Goal: Information Seeking & Learning: Learn about a topic

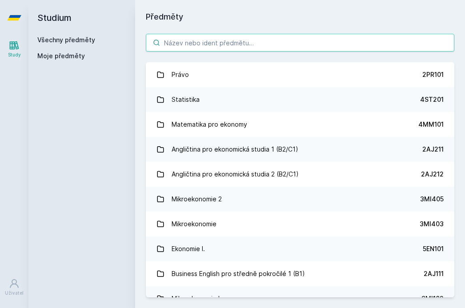
click at [194, 41] on input "search" at bounding box center [300, 43] width 309 height 18
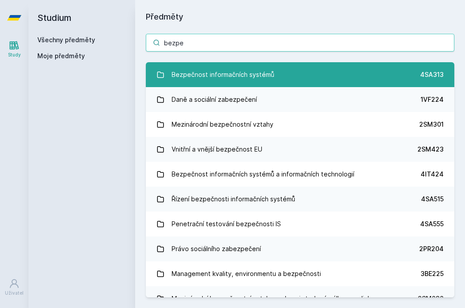
type input "bezpe"
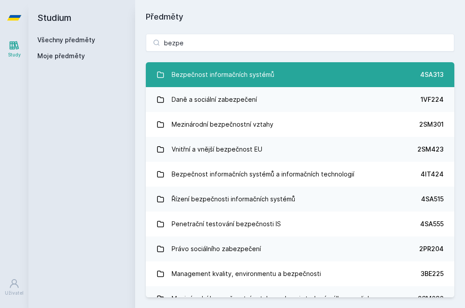
click at [184, 75] on div "Bezpečnost informačních systémů" at bounding box center [223, 75] width 103 height 18
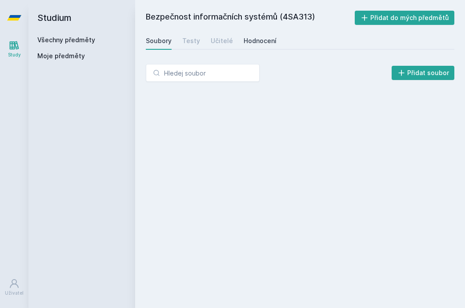
click at [270, 38] on div "Hodnocení" at bounding box center [260, 40] width 33 height 9
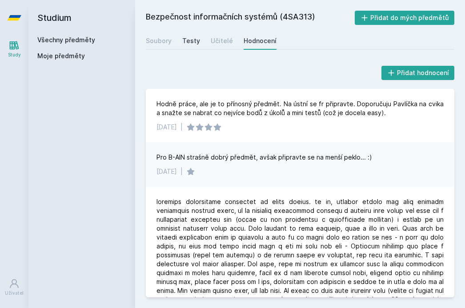
click at [191, 38] on div "Testy" at bounding box center [191, 40] width 18 height 9
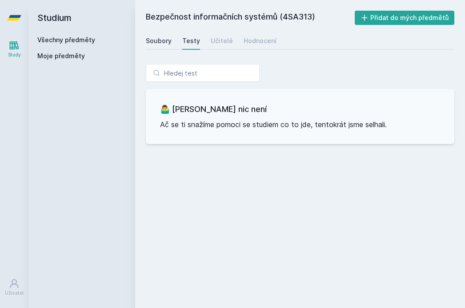
click at [157, 41] on div "Soubory" at bounding box center [159, 40] width 26 height 9
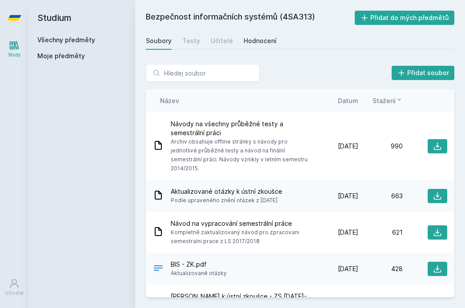
click at [256, 43] on div "Hodnocení" at bounding box center [260, 40] width 33 height 9
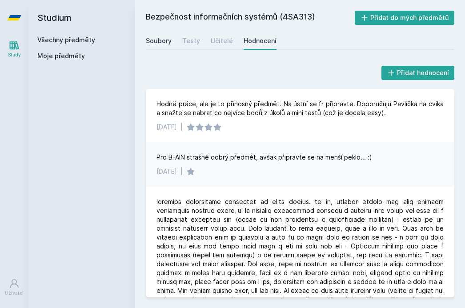
click at [154, 40] on div "Soubory" at bounding box center [159, 40] width 26 height 9
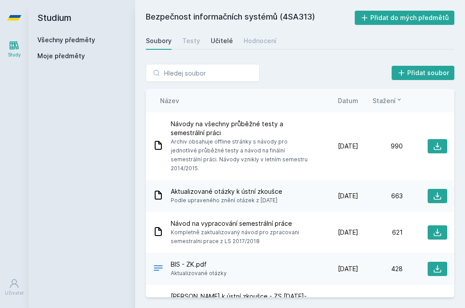
click at [219, 37] on div "Učitelé" at bounding box center [222, 40] width 22 height 9
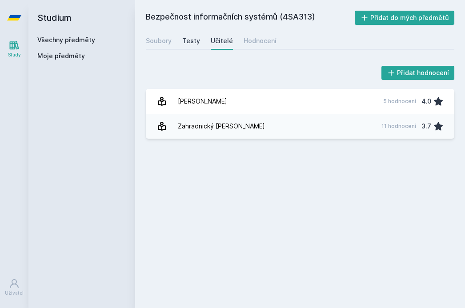
click at [182, 45] on link "Testy" at bounding box center [191, 41] width 18 height 18
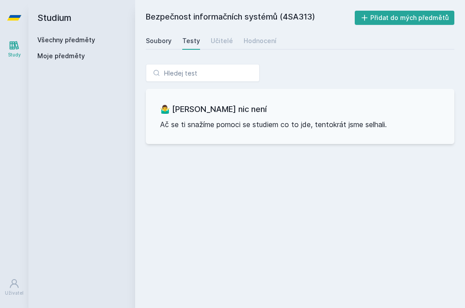
click at [152, 44] on div "Soubory" at bounding box center [159, 40] width 26 height 9
